Goal: Share content: Share content

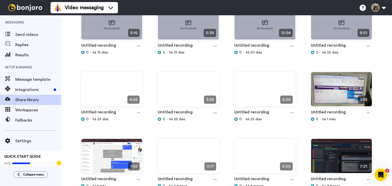
scroll to position [164, 0]
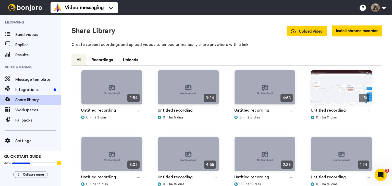
click at [308, 32] on span "Upload Video" at bounding box center [307, 31] width 32 height 5
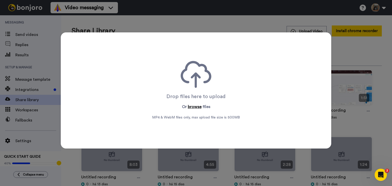
click at [188, 109] on button "browse" at bounding box center [195, 107] width 14 height 6
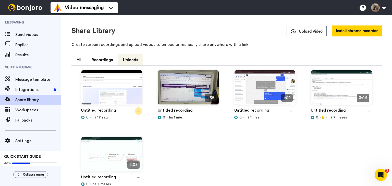
click at [141, 113] on div at bounding box center [139, 112] width 8 height 8
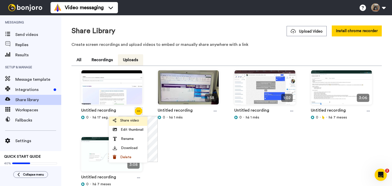
click at [129, 119] on span "Share video" at bounding box center [129, 120] width 19 height 5
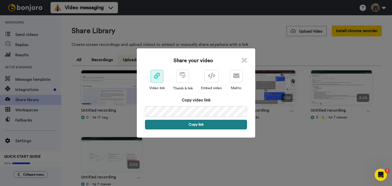
click at [181, 122] on button "Copy link" at bounding box center [196, 125] width 102 height 10
